Goal: Task Accomplishment & Management: Manage account settings

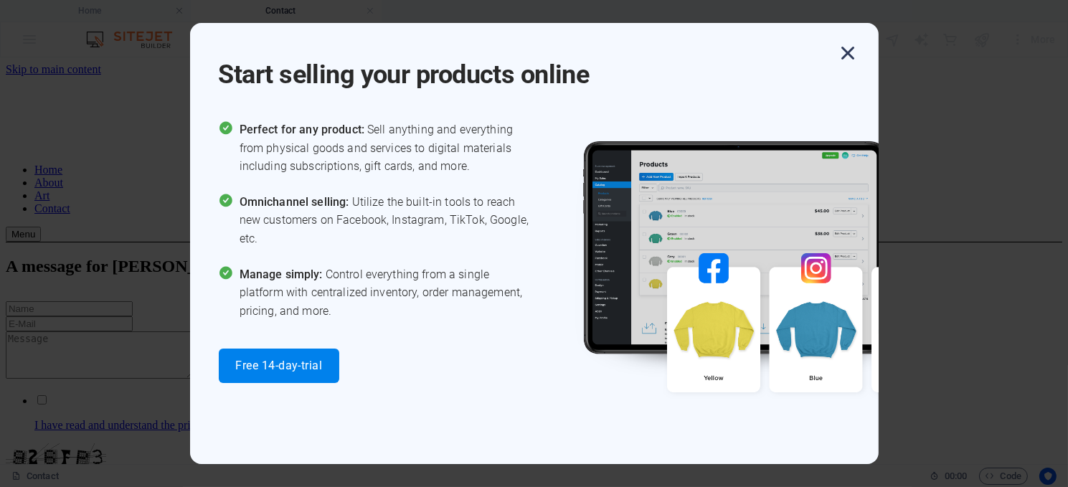
click at [844, 48] on icon "button" at bounding box center [849, 53] width 26 height 26
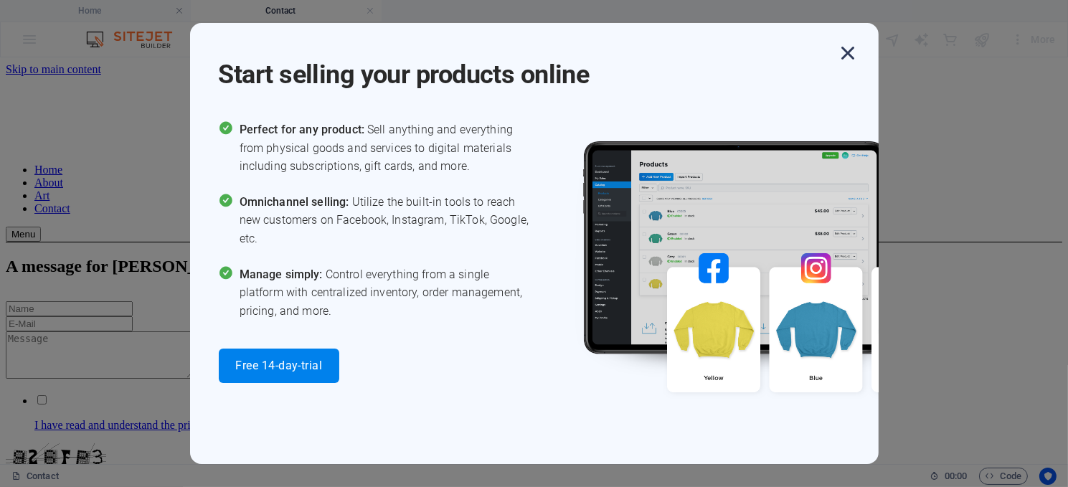
click at [845, 49] on icon "button" at bounding box center [849, 53] width 26 height 26
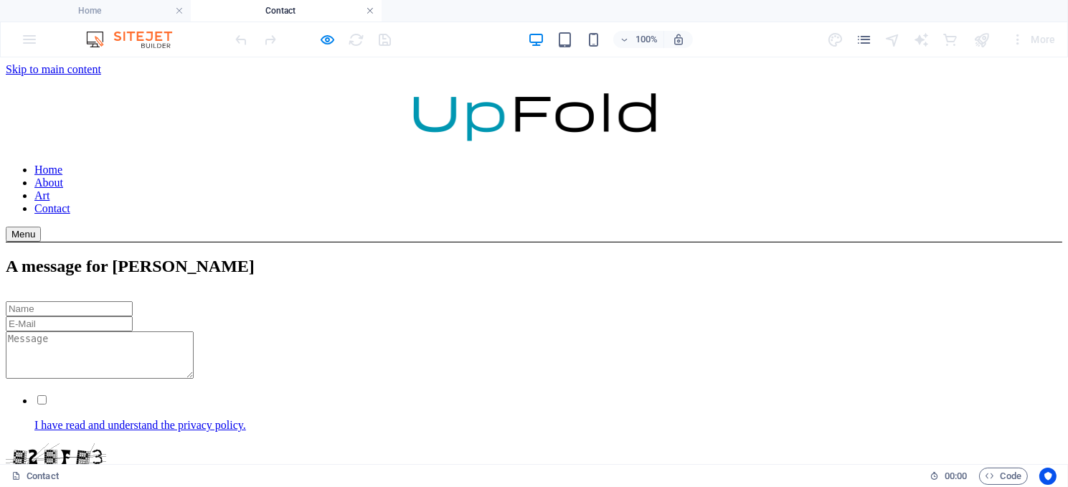
click at [368, 7] on link at bounding box center [370, 11] width 9 height 14
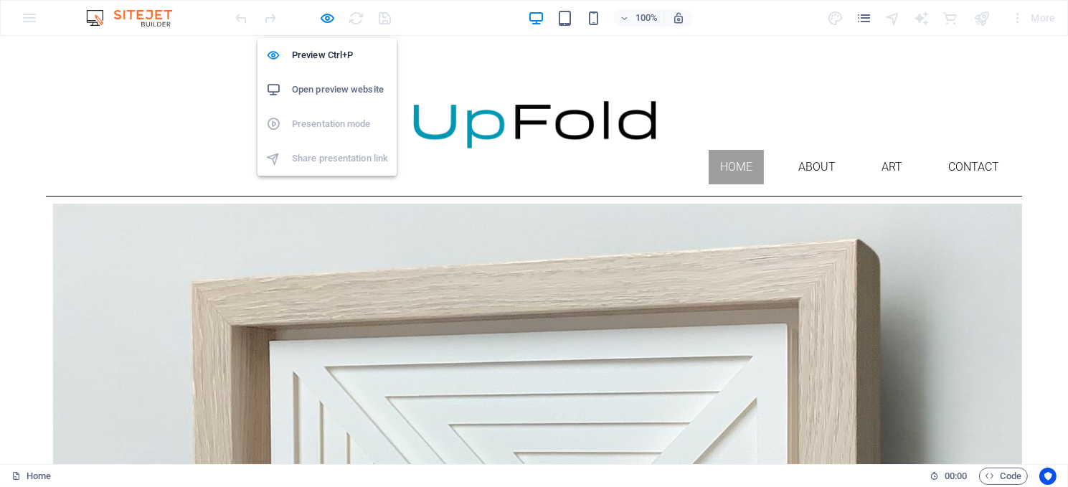
click at [331, 86] on h6 "Open preview website" at bounding box center [340, 89] width 96 height 17
click at [327, 11] on icon "button" at bounding box center [328, 18] width 17 height 17
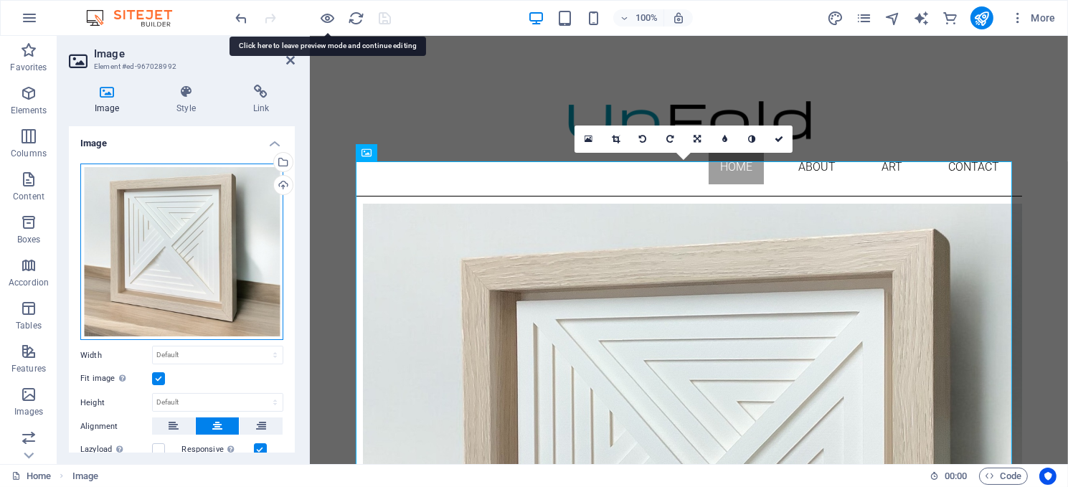
click at [149, 257] on div "Drag files here, click to choose files or select files from Files or our free s…" at bounding box center [181, 252] width 203 height 177
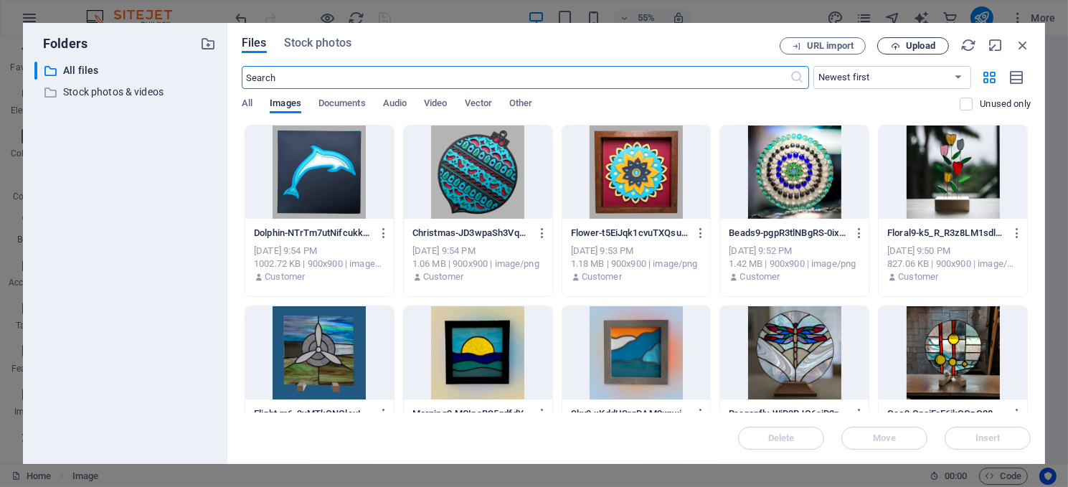
click at [920, 42] on span "Upload" at bounding box center [920, 46] width 29 height 9
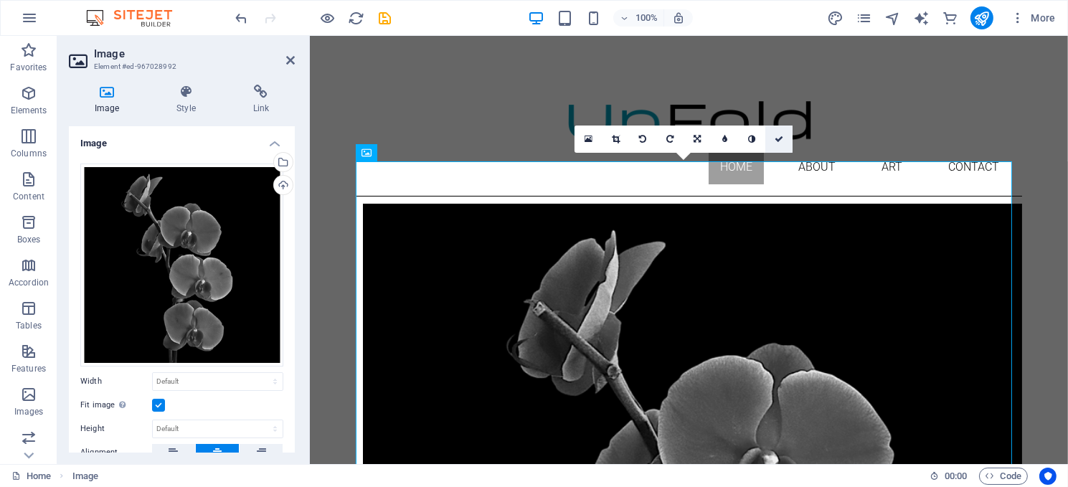
click at [781, 132] on link at bounding box center [779, 139] width 27 height 27
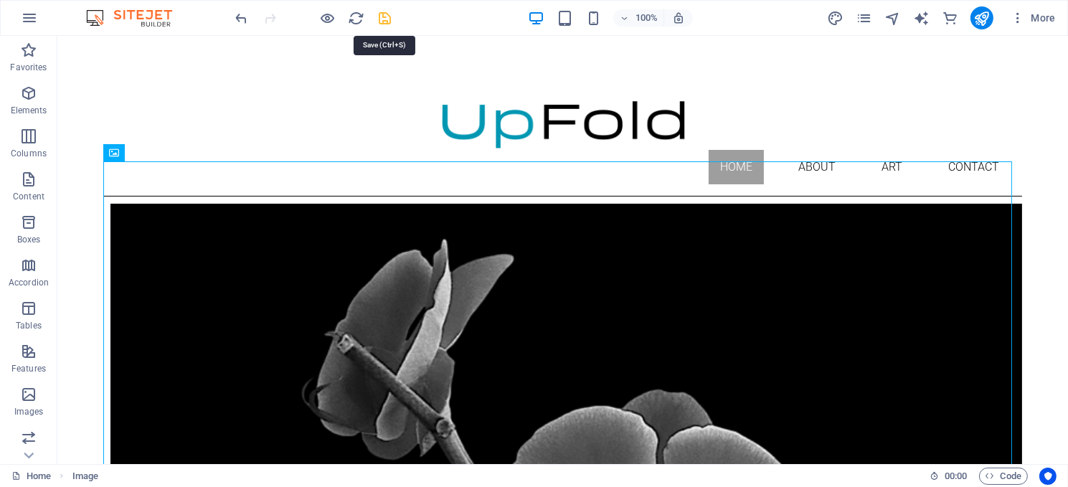
click at [382, 17] on icon "save" at bounding box center [385, 18] width 17 height 17
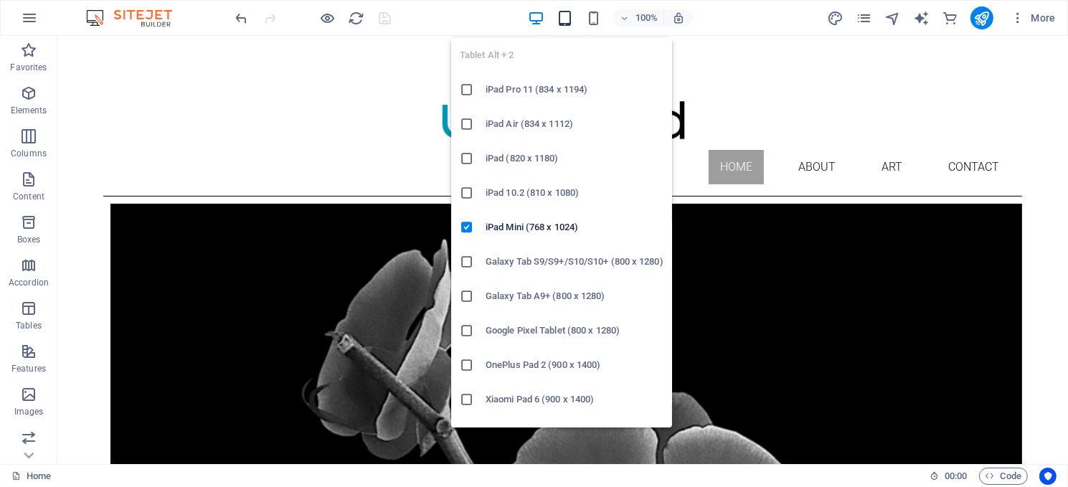
click at [566, 10] on icon "button" at bounding box center [565, 18] width 17 height 17
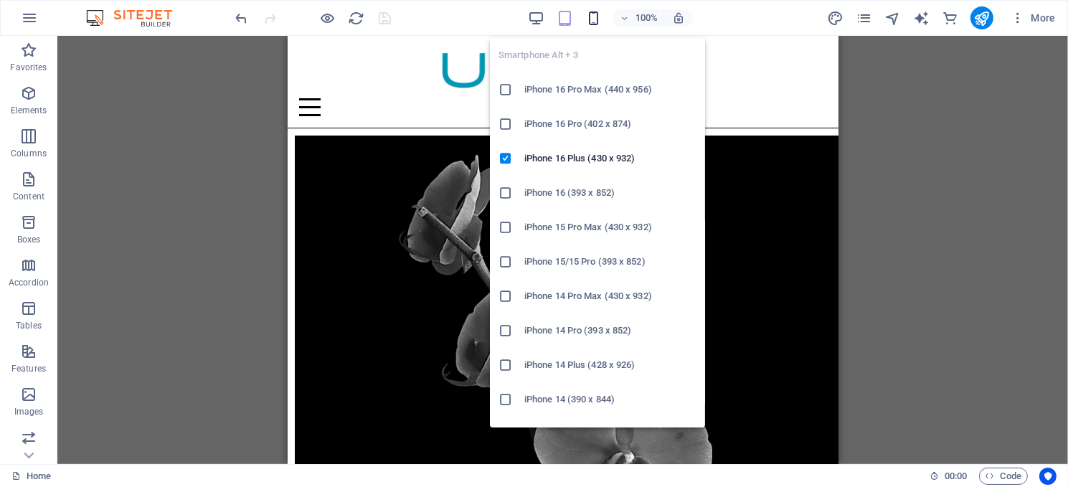
click at [596, 11] on icon "button" at bounding box center [593, 18] width 17 height 17
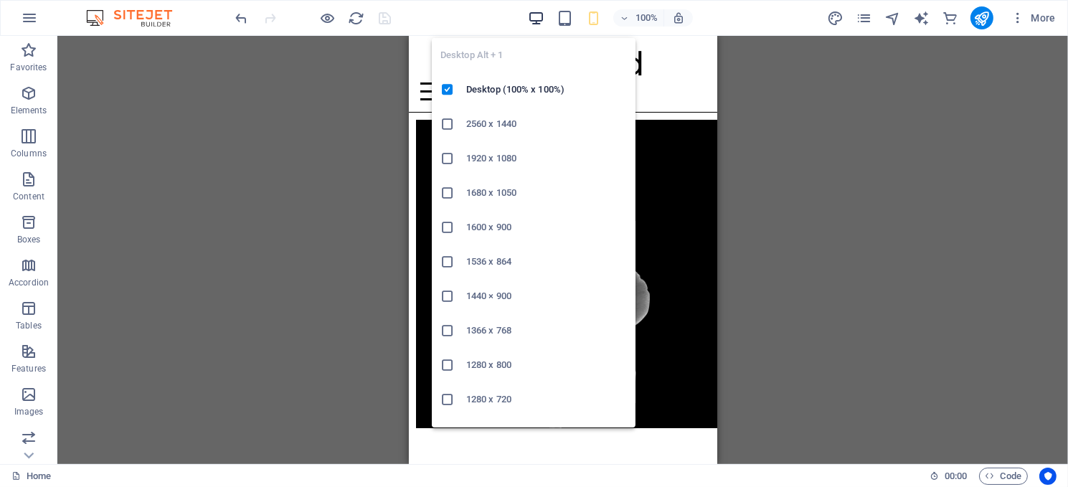
click at [540, 20] on icon "button" at bounding box center [536, 18] width 17 height 17
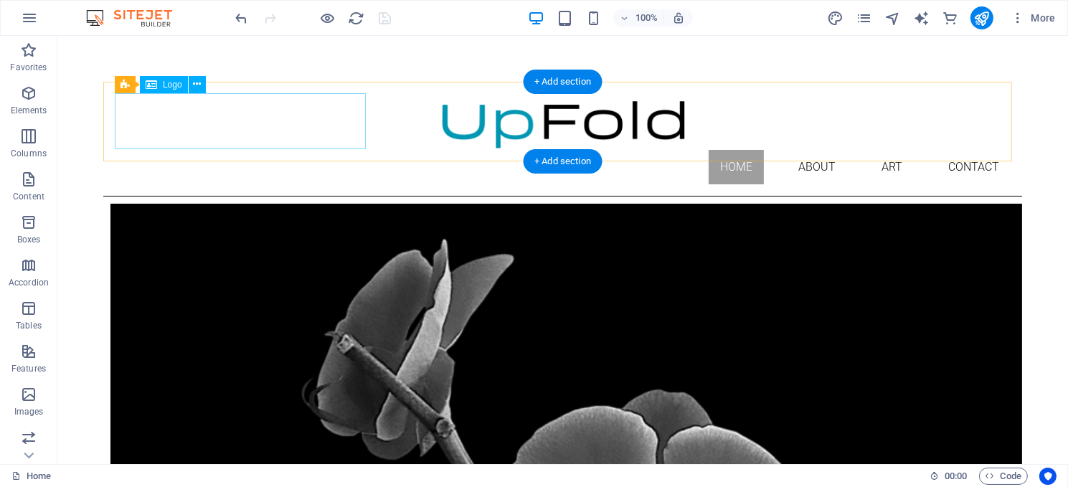
click at [297, 123] on div at bounding box center [562, 121] width 896 height 57
select select "px"
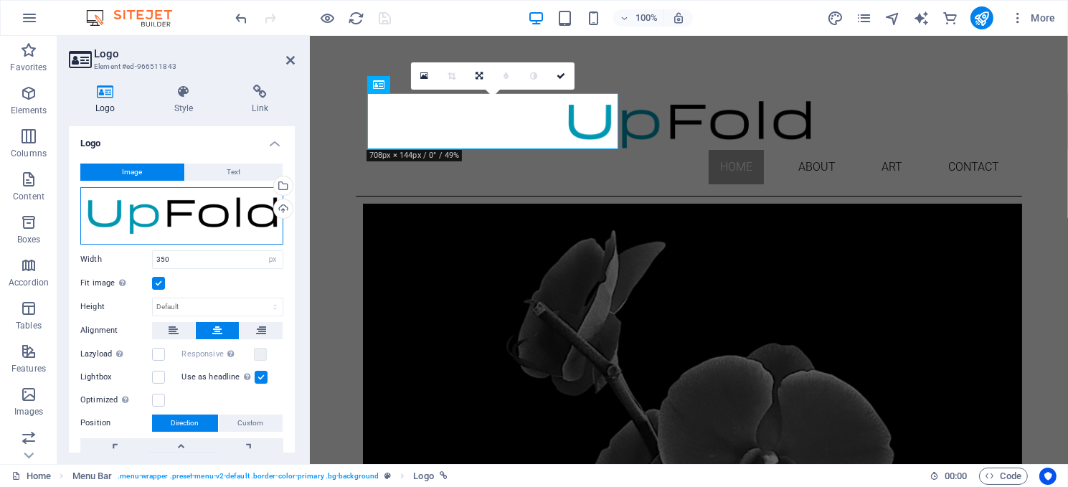
click at [189, 203] on div "Drag files here, click to choose files or select files from Files or our free s…" at bounding box center [181, 215] width 203 height 57
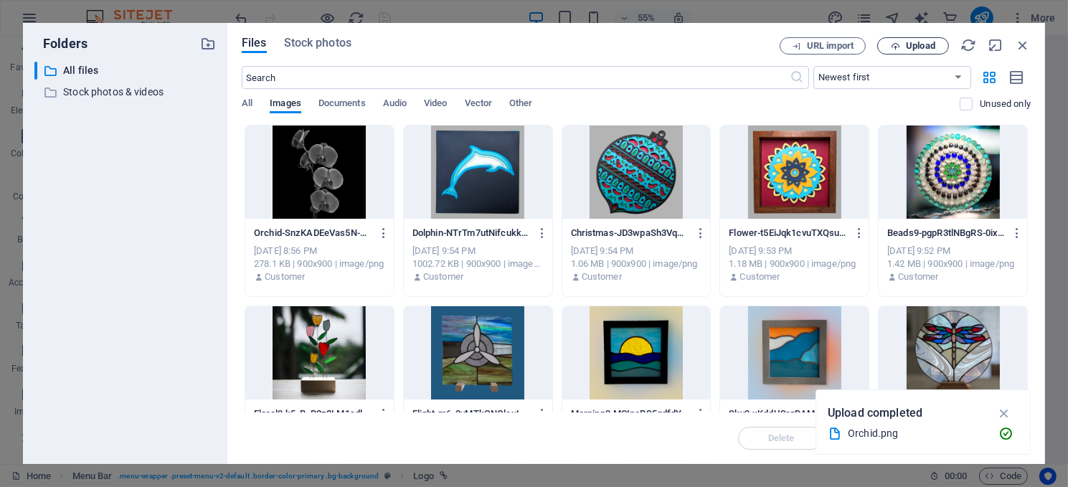
click at [919, 42] on span "Upload" at bounding box center [920, 46] width 29 height 9
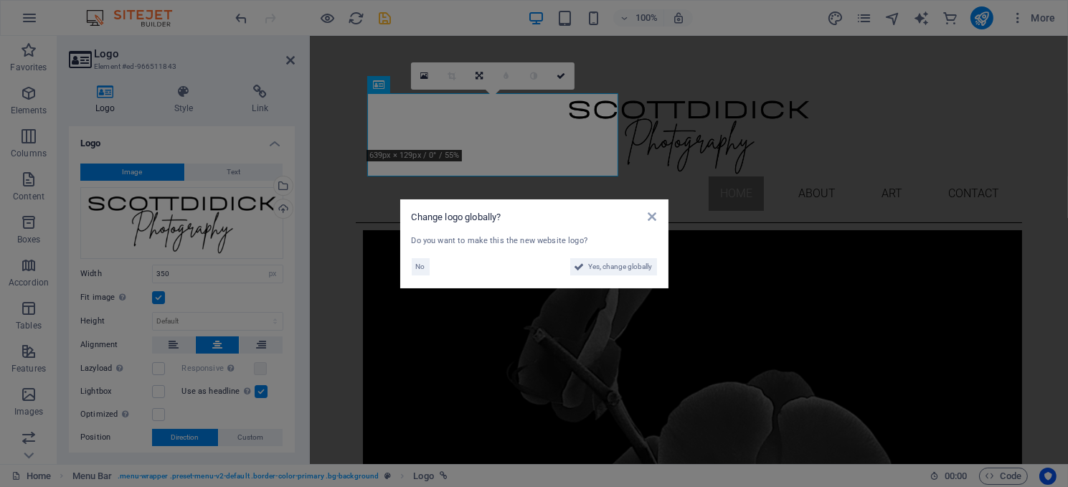
click at [180, 271] on aside "Change logo globally? Do you want to make this the new website logo? No Yes, ch…" at bounding box center [534, 243] width 1068 height 487
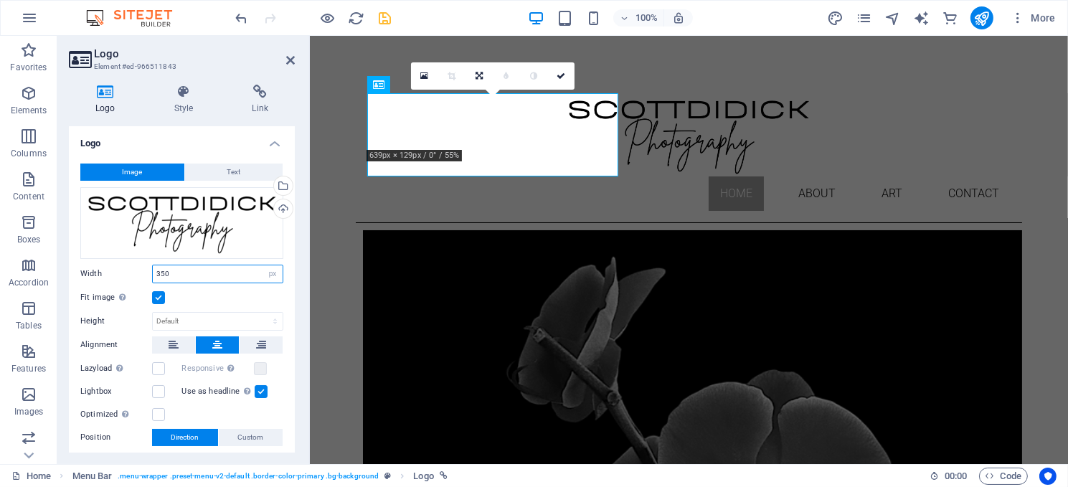
click at [180, 271] on input "350" at bounding box center [218, 273] width 130 height 17
click at [557, 73] on icon at bounding box center [561, 76] width 9 height 9
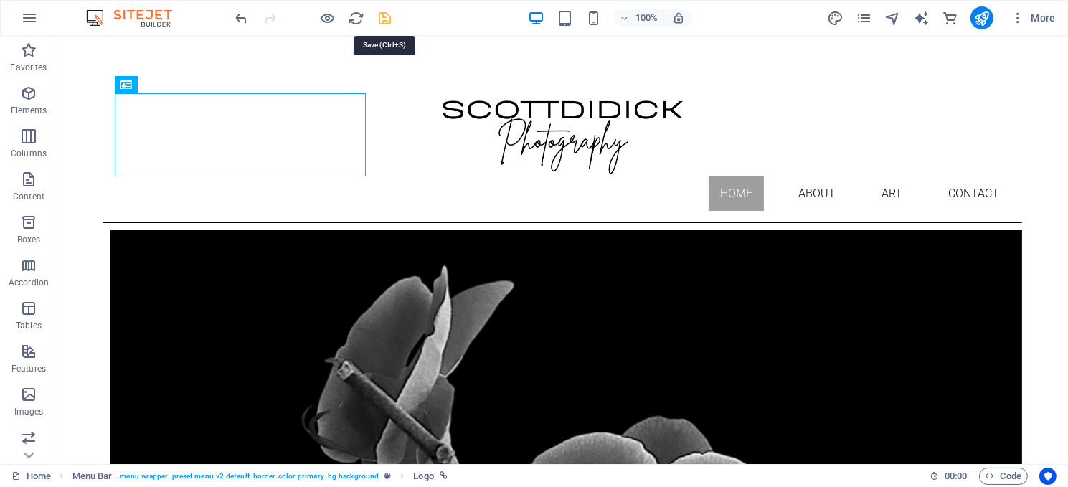
click at [381, 10] on icon "save" at bounding box center [385, 18] width 17 height 17
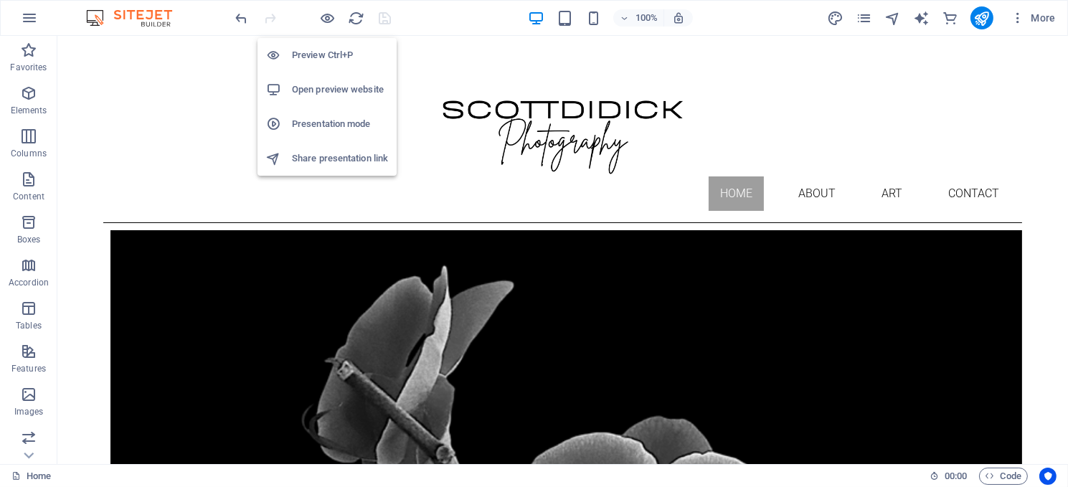
click at [346, 89] on h6 "Open preview website" at bounding box center [340, 89] width 96 height 17
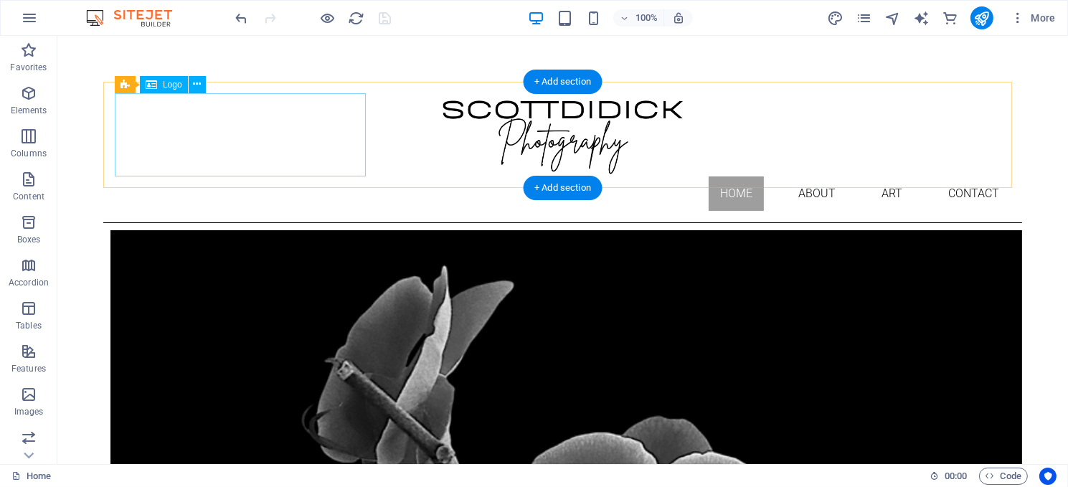
click at [242, 120] on div at bounding box center [562, 134] width 896 height 83
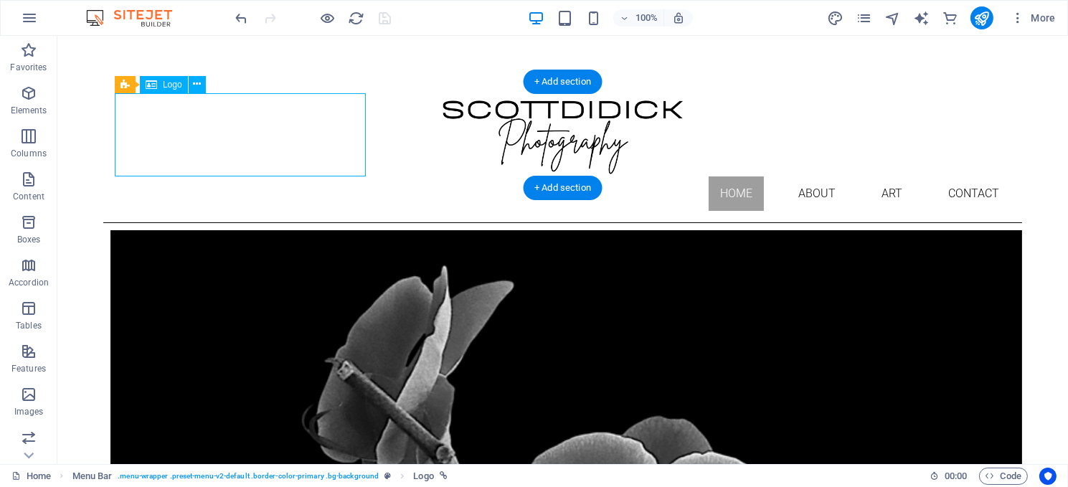
click at [242, 120] on div at bounding box center [562, 134] width 896 height 83
select select "px"
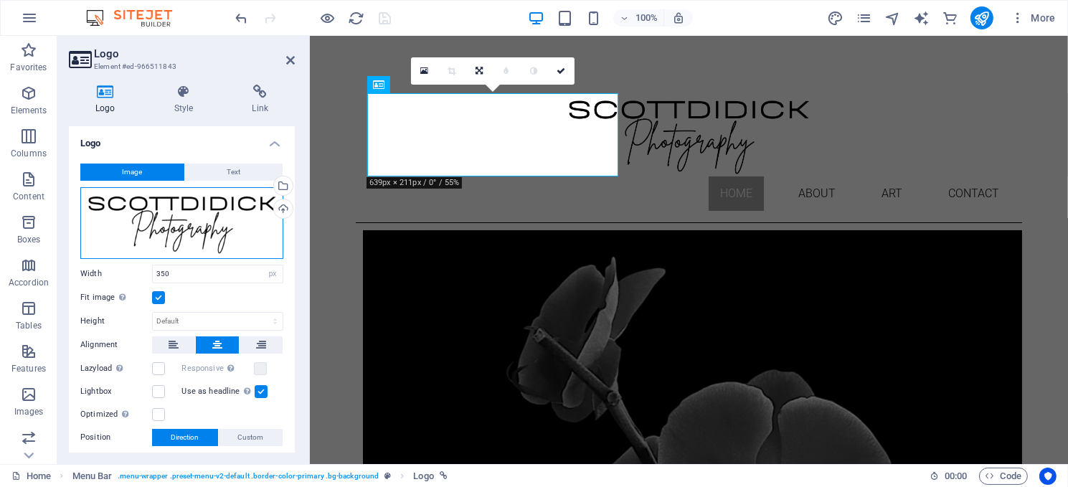
click at [180, 220] on div "Drag files here, click to choose files or select files from Files or our free s…" at bounding box center [181, 223] width 203 height 72
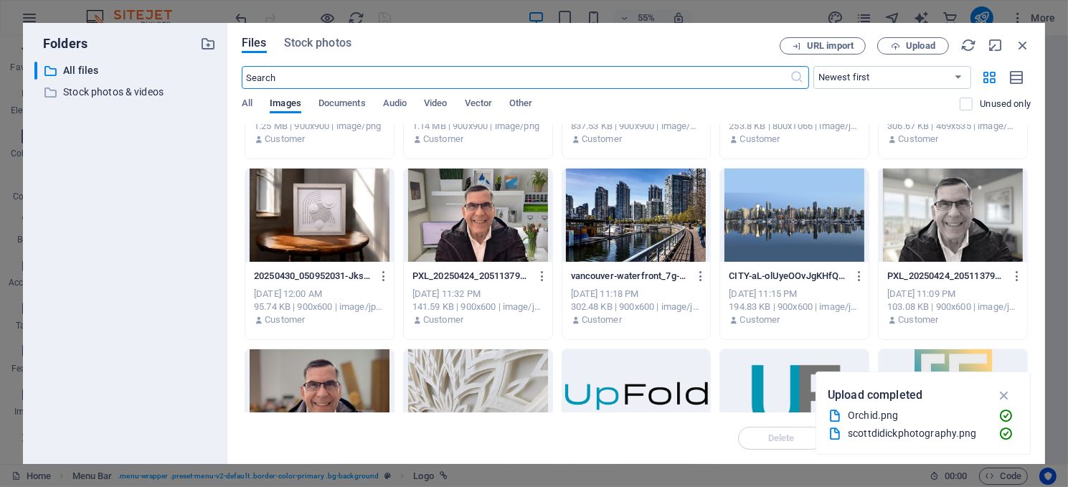
scroll to position [942, 0]
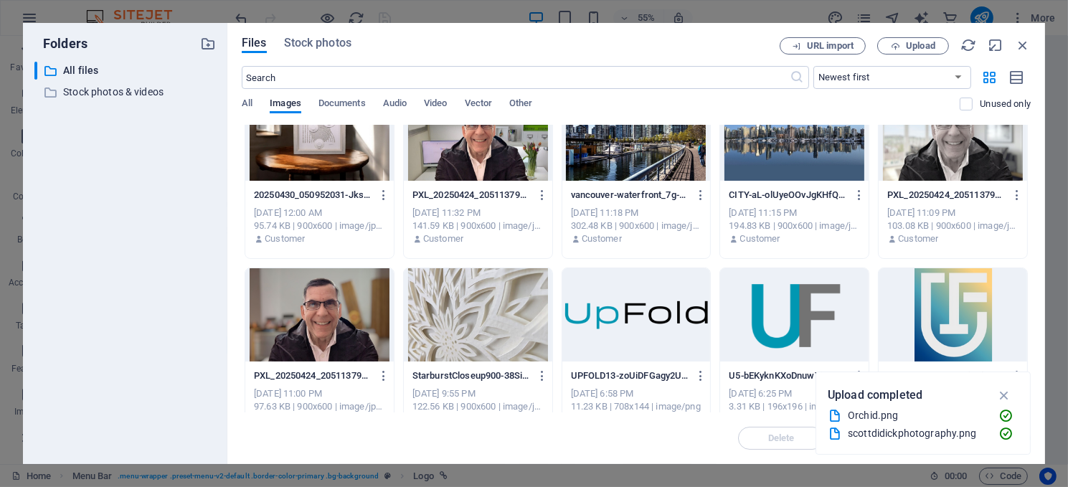
click at [631, 319] on div at bounding box center [636, 314] width 149 height 93
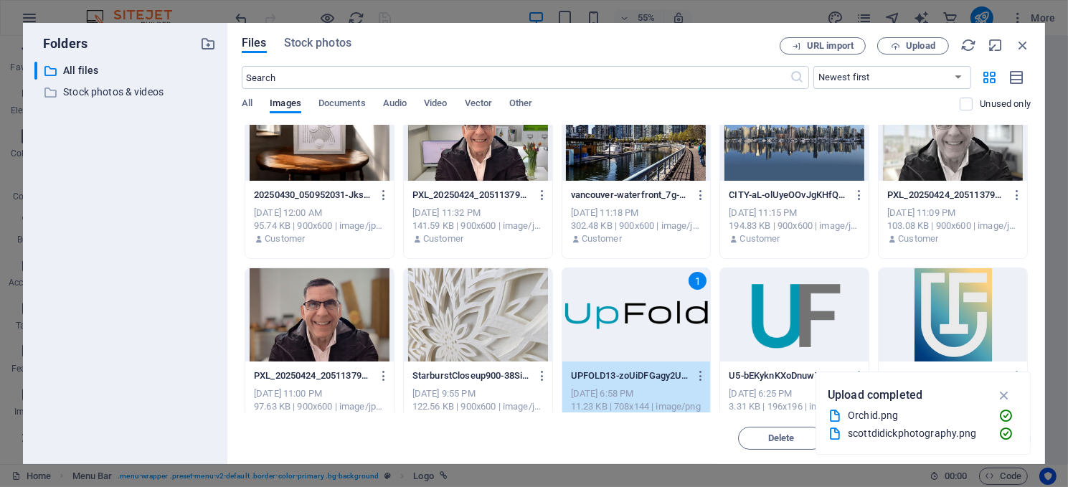
click at [599, 323] on div "1" at bounding box center [636, 314] width 149 height 93
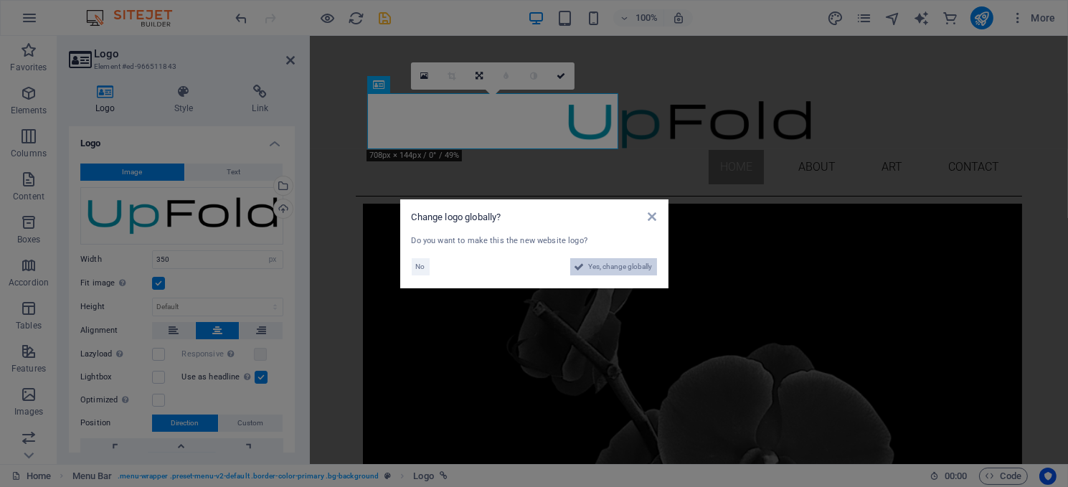
click at [603, 265] on span "Yes, change globally" at bounding box center [621, 266] width 64 height 17
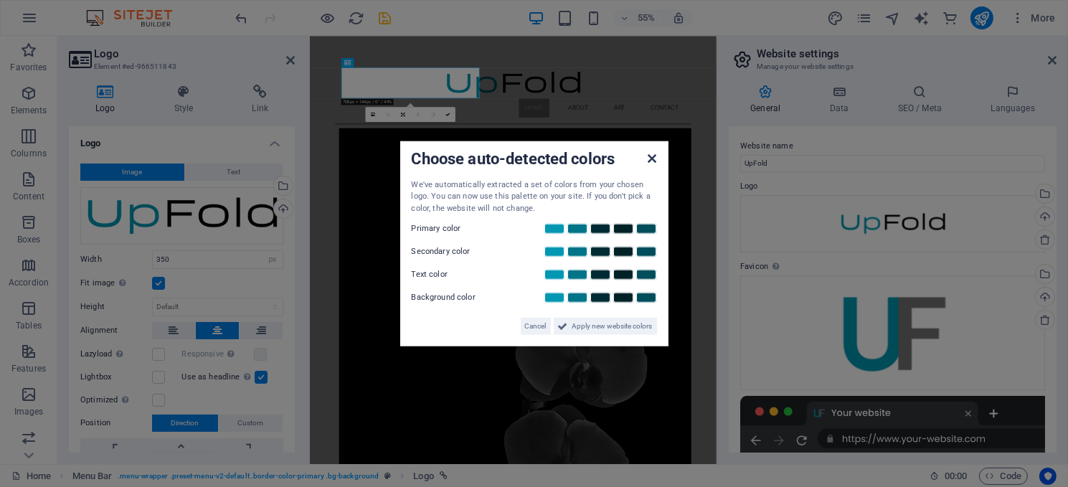
click at [649, 155] on icon at bounding box center [652, 157] width 9 height 11
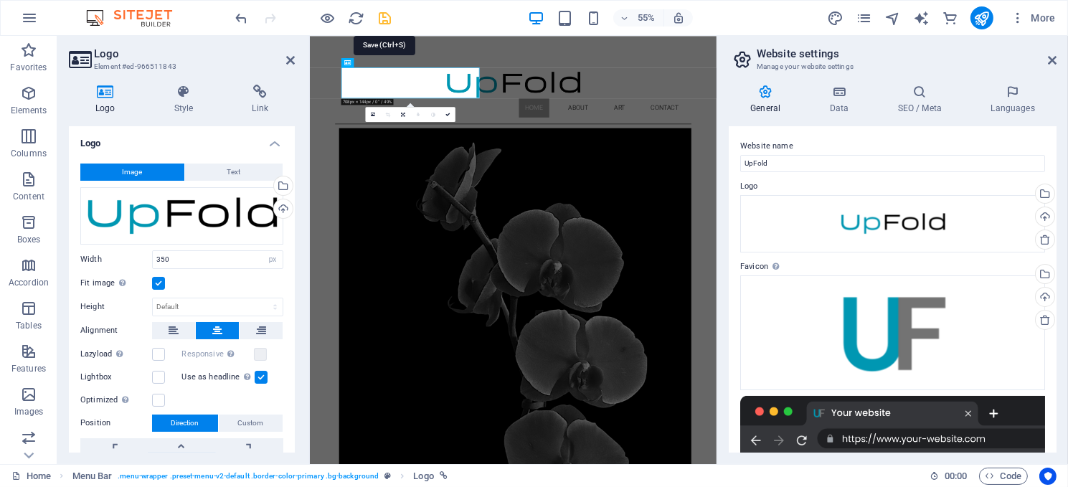
click at [381, 15] on icon "save" at bounding box center [385, 18] width 17 height 17
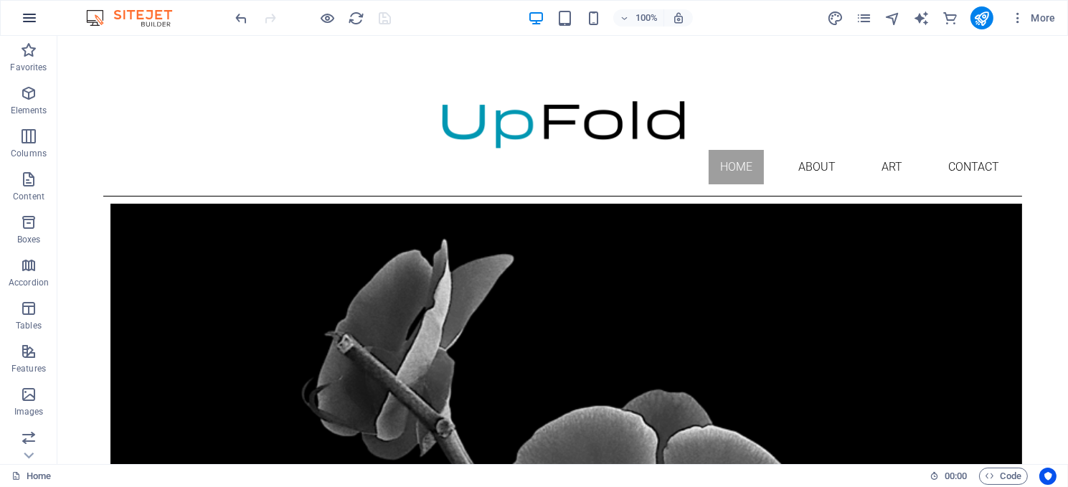
click at [28, 11] on icon "button" at bounding box center [29, 17] width 17 height 17
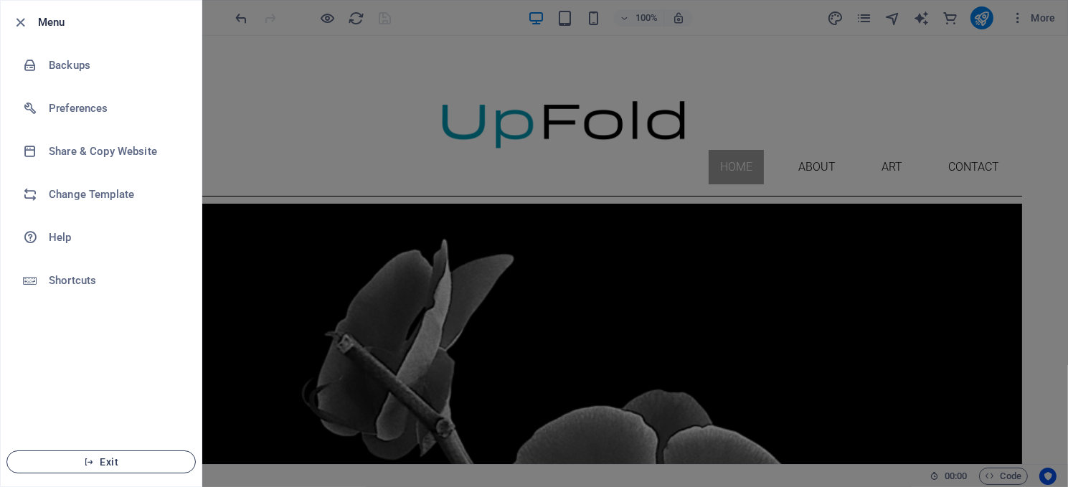
click at [112, 458] on span "Exit" at bounding box center [101, 461] width 165 height 11
